Goal: Check status: Check status

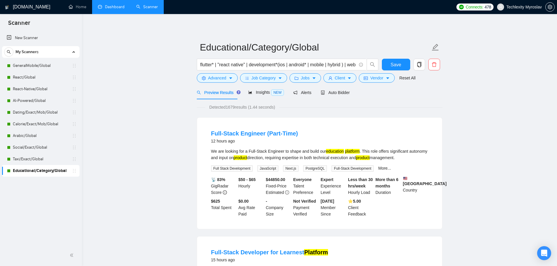
click at [115, 4] on link "Dashboard" at bounding box center [111, 6] width 27 height 5
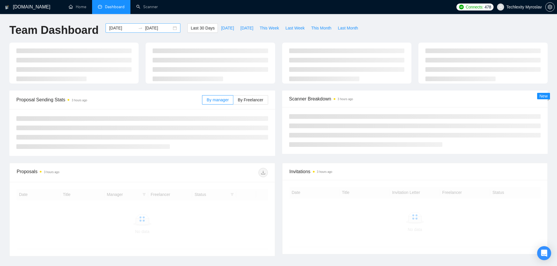
click at [170, 30] on div "[DATE] [DATE]" at bounding box center [143, 27] width 75 height 9
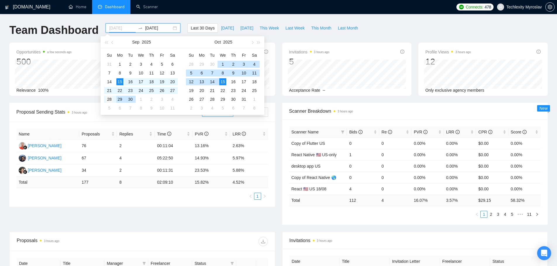
type input "[DATE]"
click at [111, 99] on div "28" at bounding box center [109, 99] width 7 height 7
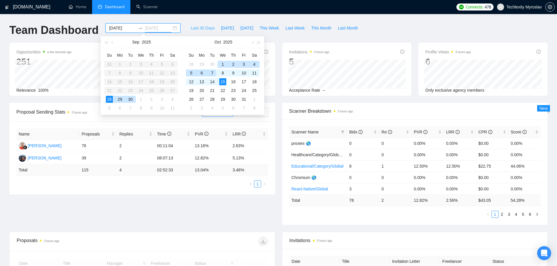
type input "[DATE]"
click at [195, 12] on ul "Home Dashboard Scanner" at bounding box center [257, 7] width 393 height 14
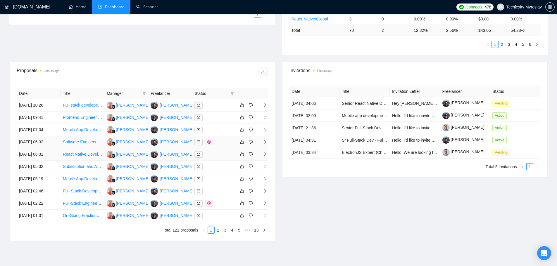
scroll to position [168, 0]
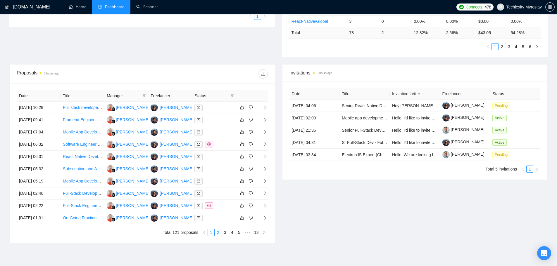
click at [219, 232] on link "2" at bounding box center [218, 233] width 6 height 6
click at [225, 233] on link "3" at bounding box center [225, 233] width 6 height 6
click at [233, 232] on link "4" at bounding box center [232, 233] width 6 height 6
click at [232, 234] on link "5" at bounding box center [232, 233] width 6 height 6
click at [233, 233] on link "6" at bounding box center [232, 233] width 6 height 6
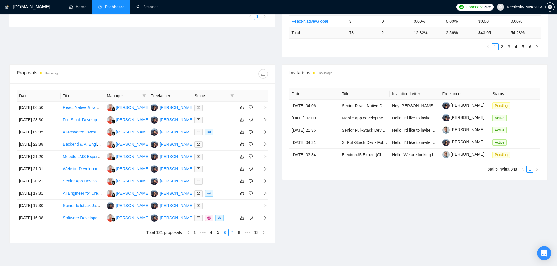
click at [233, 234] on link "7" at bounding box center [232, 233] width 6 height 6
click at [232, 232] on link "8" at bounding box center [232, 233] width 6 height 6
